Goal: Obtain resource: Download file/media

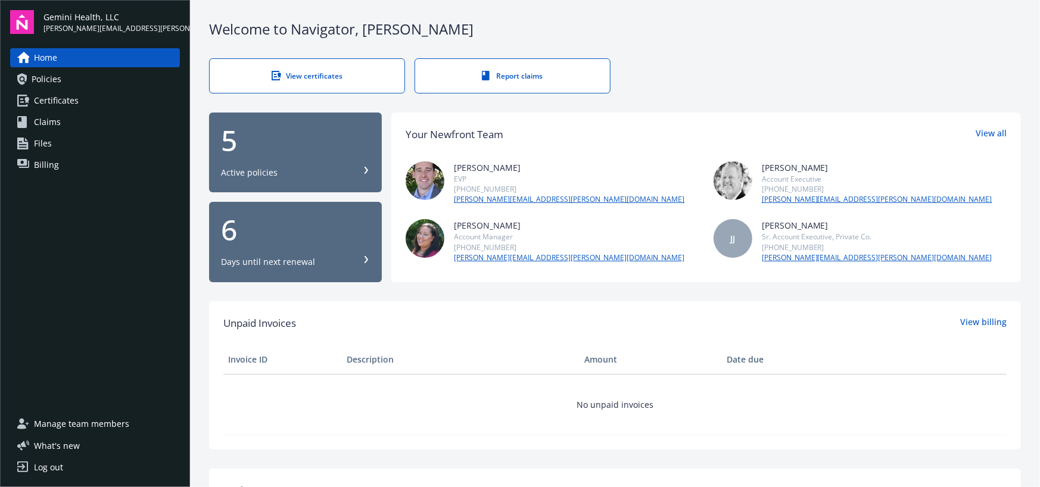
click at [296, 157] on div "5 Active policies" at bounding box center [295, 152] width 149 height 52
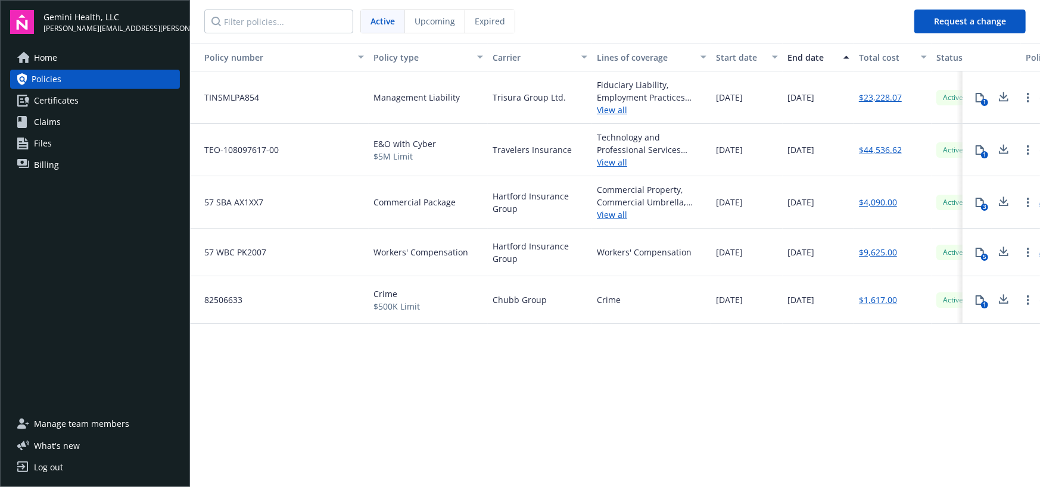
click at [978, 204] on icon at bounding box center [980, 203] width 10 height 10
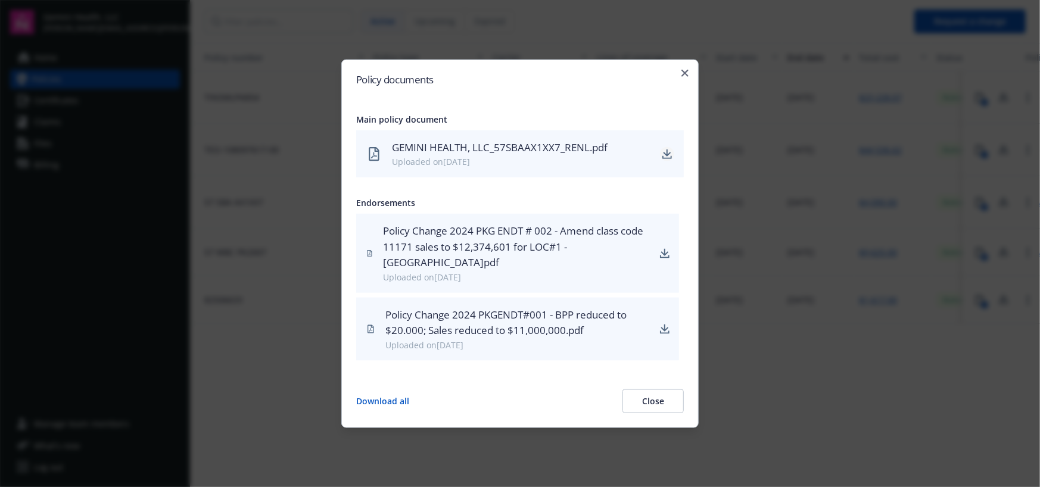
click at [667, 152] on icon "download" at bounding box center [668, 152] width 8 height 7
click at [688, 72] on icon "button" at bounding box center [685, 73] width 7 height 7
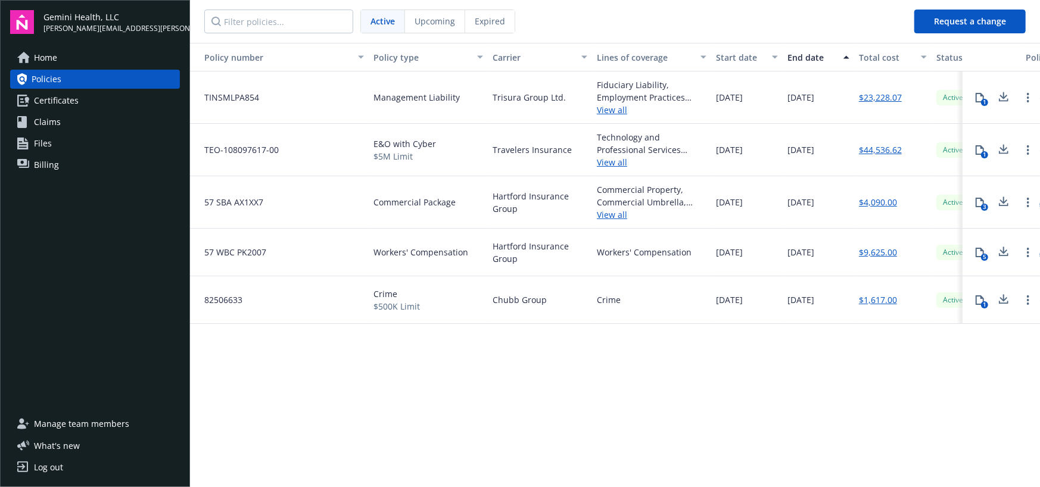
click at [981, 101] on icon at bounding box center [980, 98] width 10 height 10
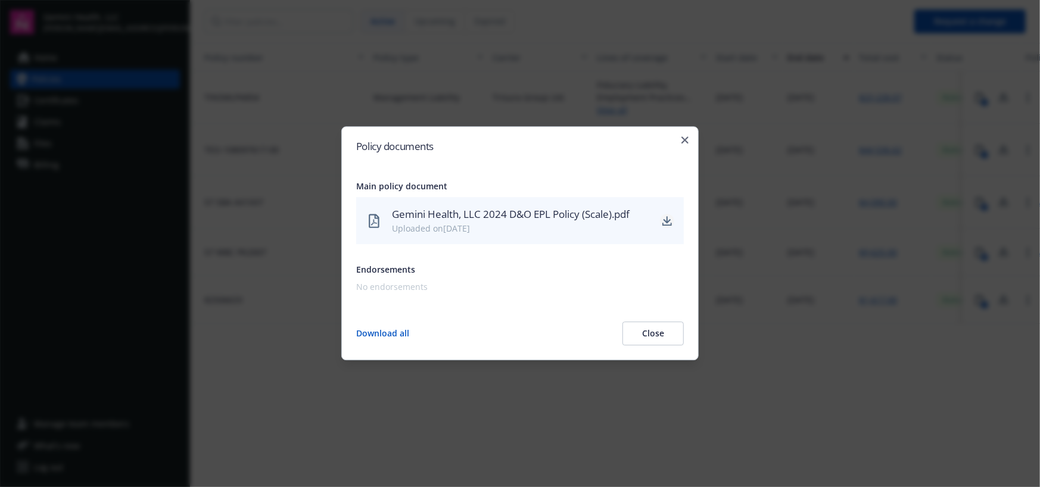
click at [671, 219] on icon "download" at bounding box center [668, 221] width 10 height 10
